Goal: Obtain resource: Download file/media

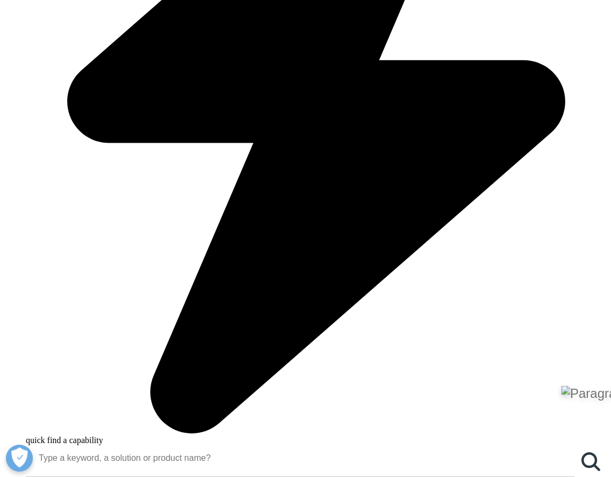
scroll to position [714, 0]
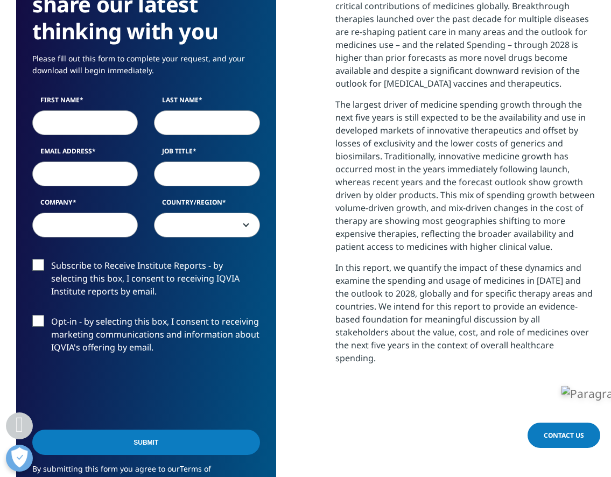
click at [110, 126] on input "First Name" at bounding box center [85, 122] width 106 height 25
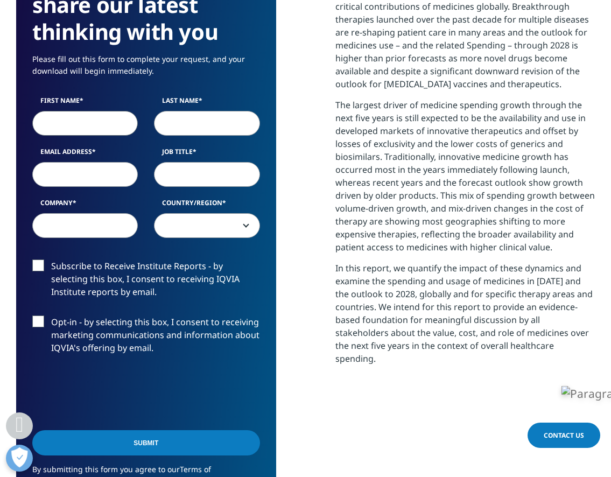
type input "2019"
type input "[GEOGRAPHIC_DATA]"
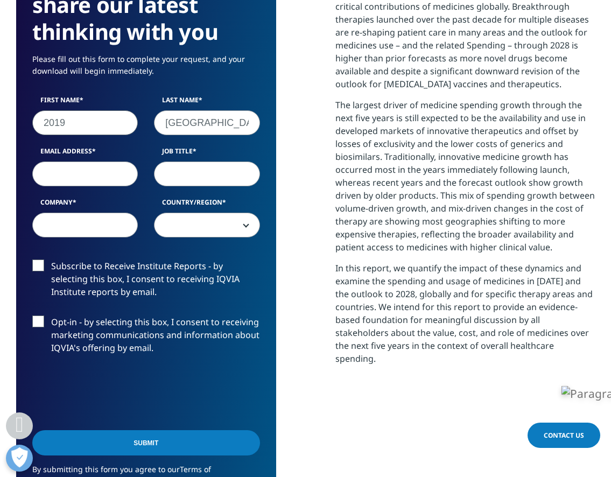
select select "[GEOGRAPHIC_DATA]"
click at [83, 179] on input "Email Address" at bounding box center [85, 174] width 106 height 25
click at [90, 180] on input "Email Address" at bounding box center [85, 174] width 106 height 25
type input "[EMAIL_ADDRESS][DOMAIN_NAME]"
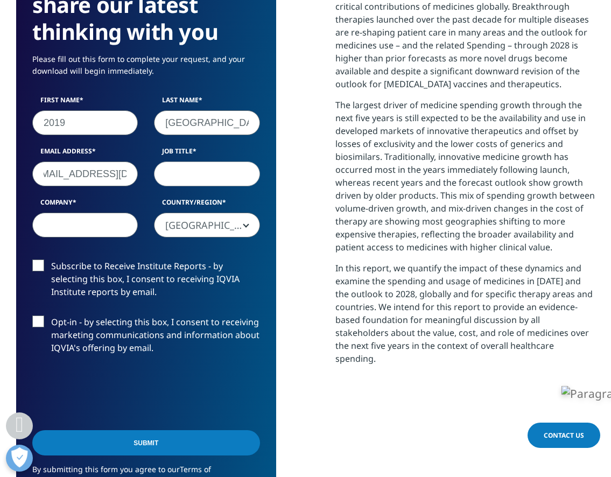
scroll to position [0, 0]
click at [78, 227] on input "Company" at bounding box center [85, 225] width 106 height 25
type input "Academy of International Business"
click at [172, 222] on span "[GEOGRAPHIC_DATA]" at bounding box center [207, 225] width 104 height 25
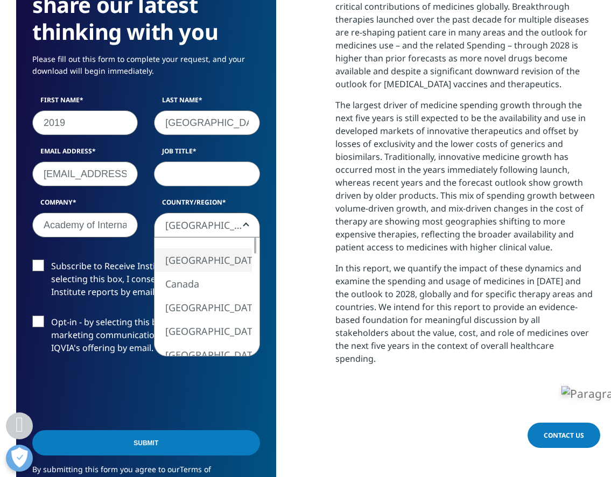
select select "[GEOGRAPHIC_DATA]"
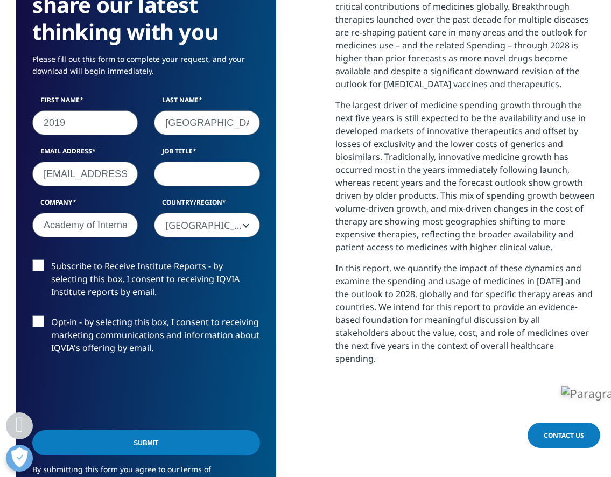
click at [40, 271] on label "Subscribe to Receive Institute Reports - by selecting this box, I consent to re…" at bounding box center [146, 282] width 228 height 45
click at [51, 260] on input "Subscribe to Receive Institute Reports - by selecting this box, I consent to re…" at bounding box center [51, 260] width 0 height 0
click at [40, 271] on label "Subscribe to Receive Institute Reports - by selecting this box, I consent to re…" at bounding box center [146, 282] width 228 height 45
click at [51, 260] on input "Subscribe to Receive Institute Reports - by selecting this box, I consent to re…" at bounding box center [51, 260] width 0 height 0
copy form "[GEOGRAPHIC_DATA] [GEOGRAPHIC_DATA] [GEOGRAPHIC_DATA] [GEOGRAPHIC_DATA] [GEOGRA…"
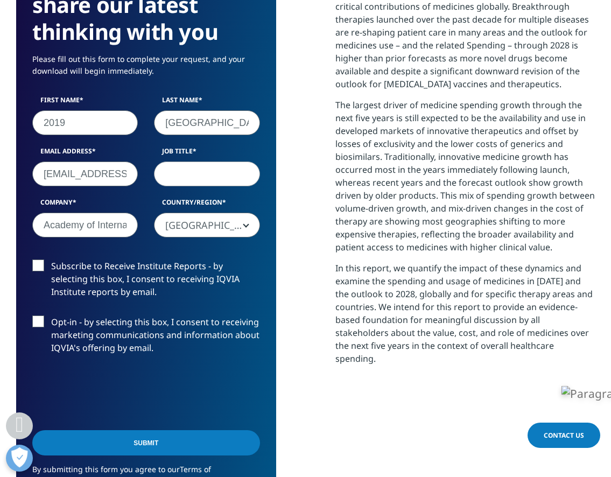
click at [103, 441] on input "Submit" at bounding box center [146, 442] width 228 height 25
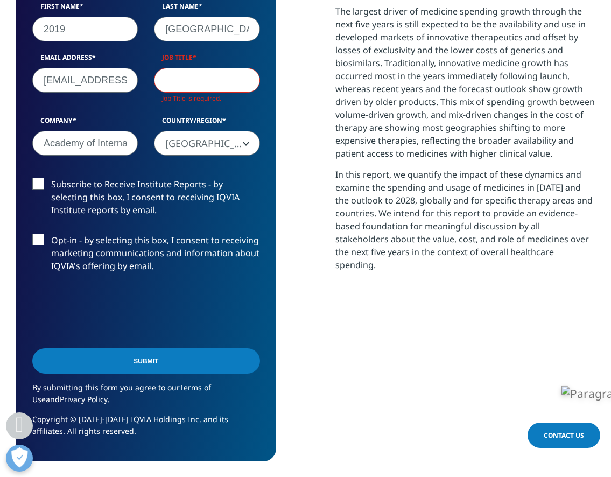
scroll to position [856, 0]
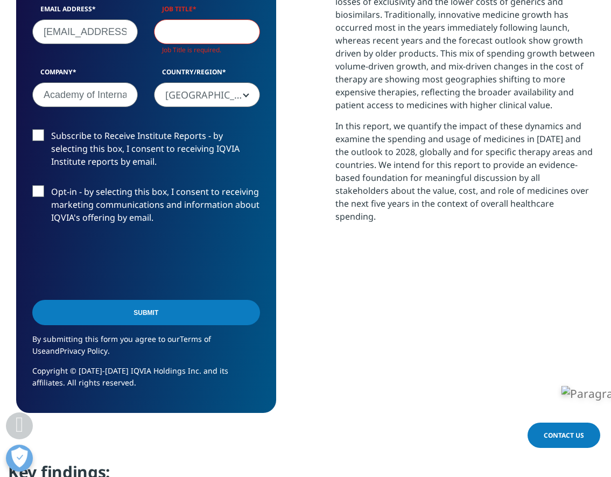
click at [281, 354] on div "We are excited to share our latest thinking with you Please fill out this form …" at bounding box center [305, 109] width 579 height 607
click at [286, 269] on div "We are excited to share our latest thinking with you Please fill out this form …" at bounding box center [305, 109] width 579 height 607
click at [254, 268] on div "0cAFcWeA5VM9n2BZJy2tiIcpOV-FuXacAKCe5DmyLmbjtwjRIuFk6UXJN63HCmfRYGcxKKB_YHQUsOV…" at bounding box center [146, 262] width 228 height 42
click at [206, 320] on input "Submit" at bounding box center [146, 312] width 228 height 25
click at [270, 317] on div "We are excited to share our latest thinking with you Please fill out this form …" at bounding box center [146, 109] width 260 height 607
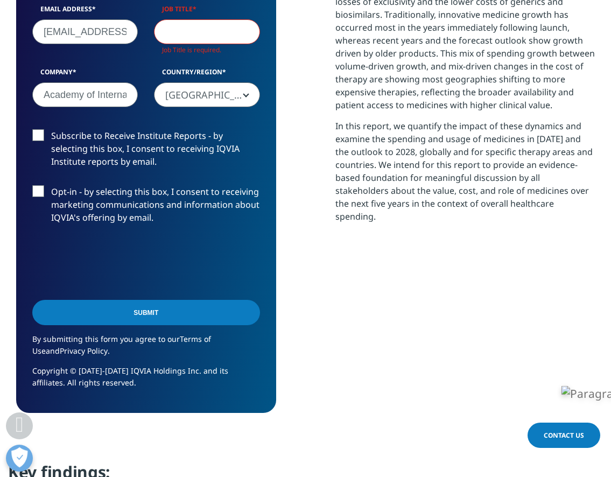
click at [250, 317] on input "Submit" at bounding box center [146, 312] width 228 height 25
click at [317, 291] on div "We are excited to share our latest thinking with you Please fill out this form …" at bounding box center [305, 109] width 579 height 607
click at [217, 311] on input "Submit" at bounding box center [146, 312] width 228 height 25
click at [171, 306] on input "Submit" at bounding box center [146, 312] width 228 height 25
click at [283, 273] on div "We are excited to share our latest thinking with you Please fill out this form …" at bounding box center [305, 109] width 579 height 607
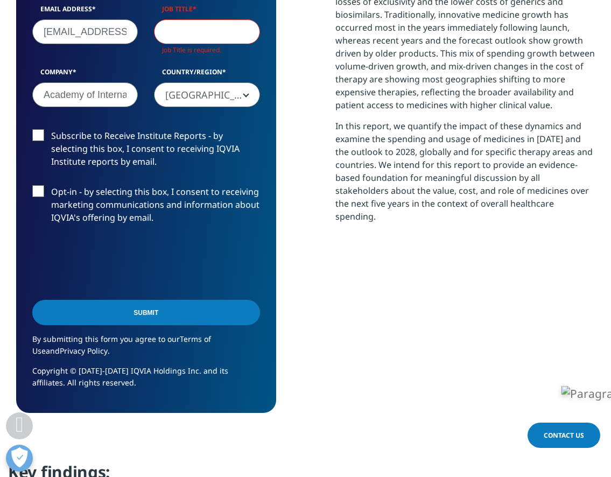
click at [233, 315] on input "Submit" at bounding box center [146, 312] width 228 height 25
click at [236, 315] on input "Submit" at bounding box center [146, 312] width 228 height 25
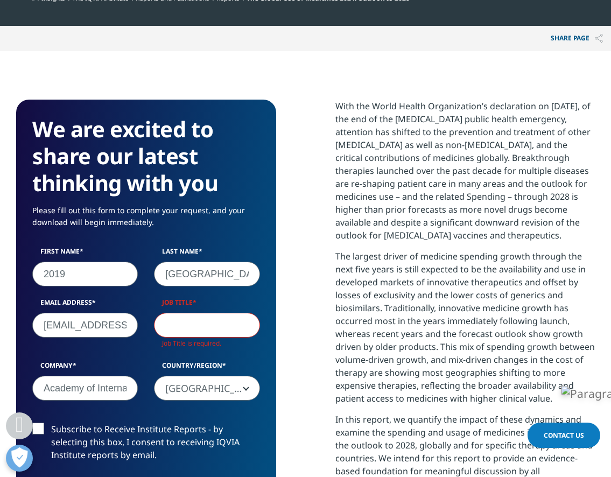
scroll to position [580, 0]
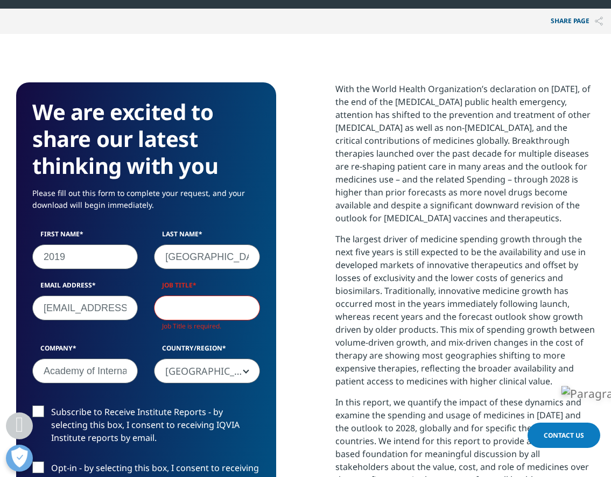
click at [199, 313] on input "Job Title" at bounding box center [207, 308] width 106 height 25
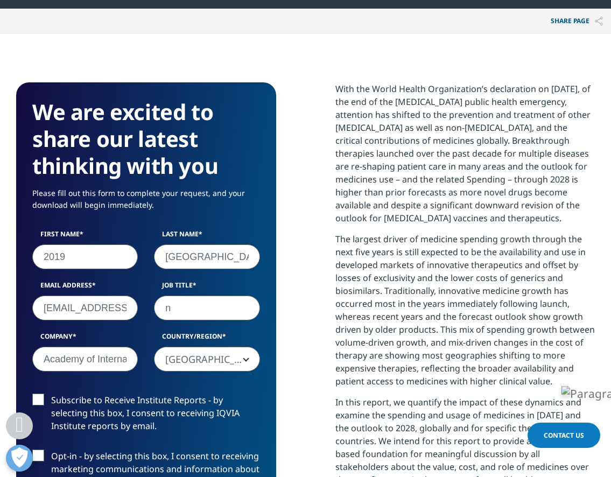
scroll to position [595, 579]
type input "ni"
click at [273, 285] on div "We are excited to share our latest thinking with you Please fill out this form …" at bounding box center [146, 379] width 260 height 595
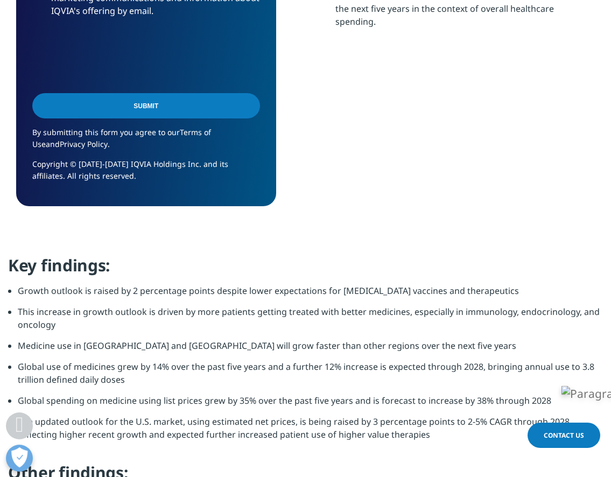
click at [158, 106] on input "Submit" at bounding box center [146, 105] width 228 height 25
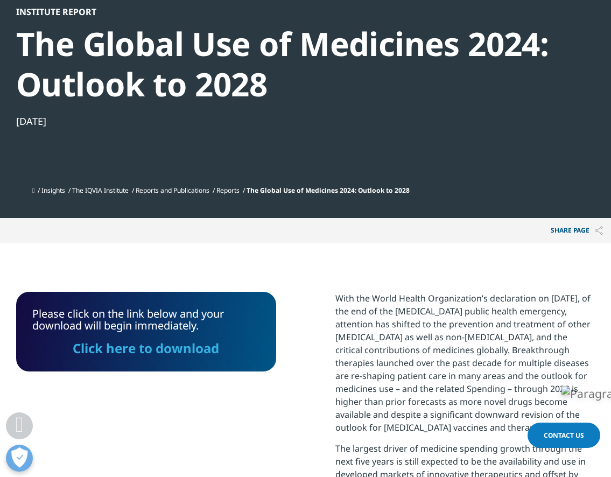
scroll to position [479, 0]
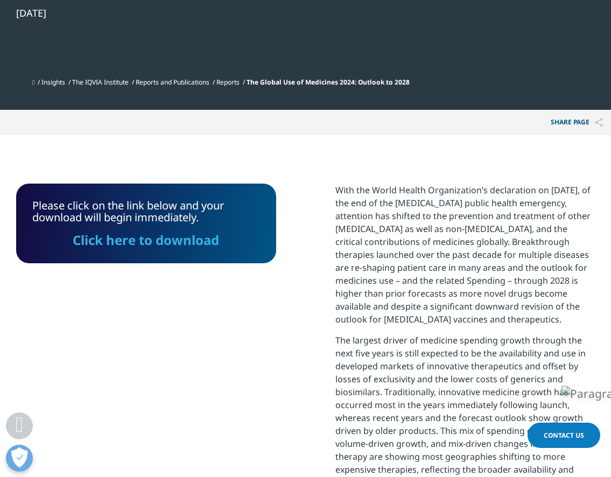
click at [144, 243] on link "Click here to download" at bounding box center [146, 240] width 147 height 18
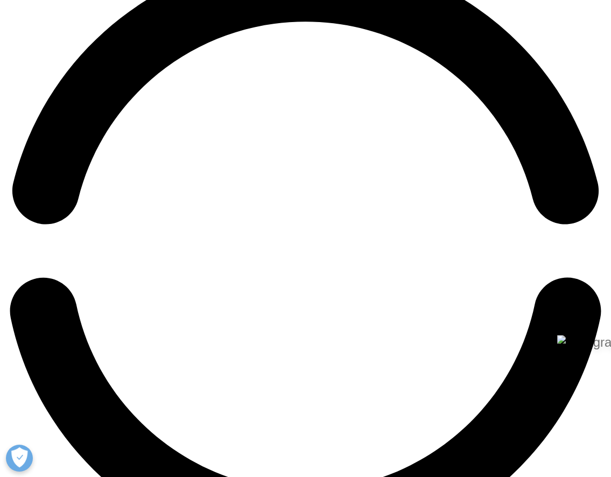
scroll to position [439, 579]
